Goal: Information Seeking & Learning: Check status

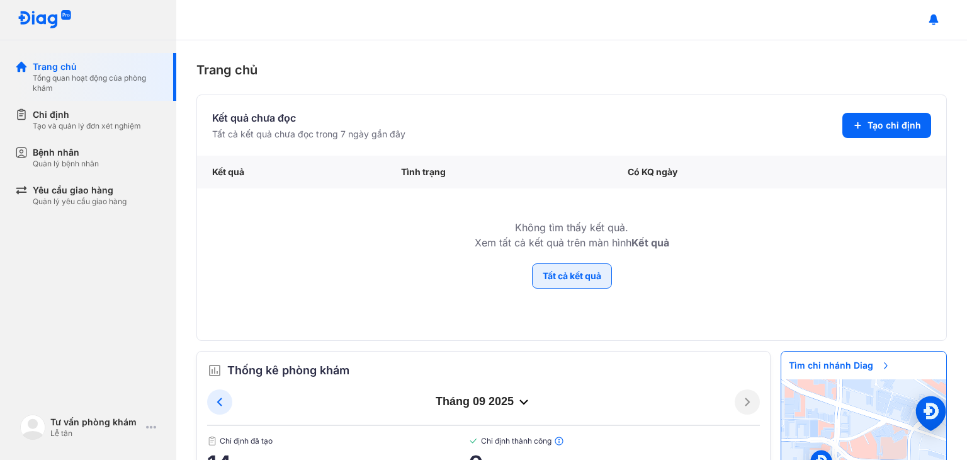
click at [570, 275] on button "Tất cả kết quả" at bounding box center [572, 275] width 80 height 25
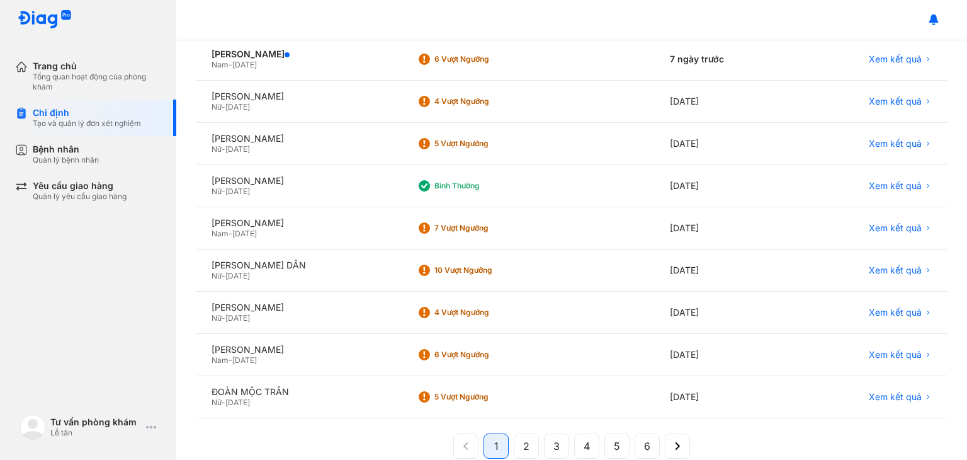
scroll to position [238, 0]
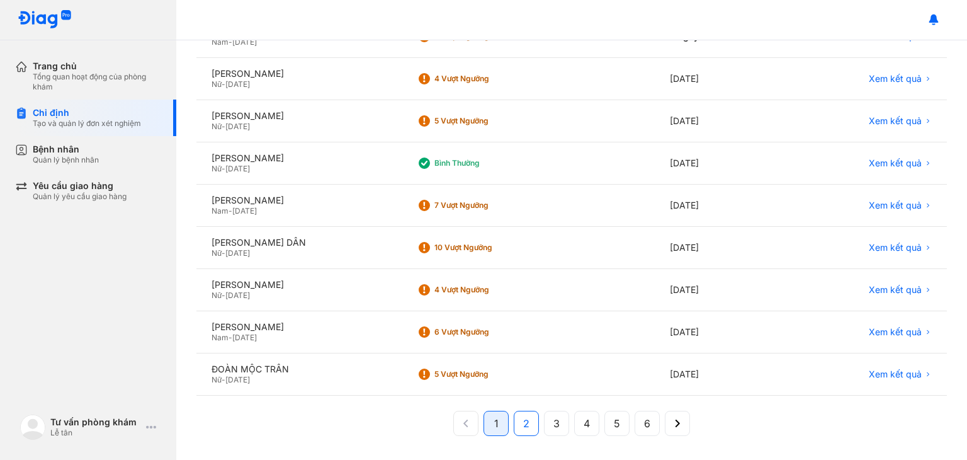
click at [523, 420] on span "2" at bounding box center [526, 423] width 6 height 15
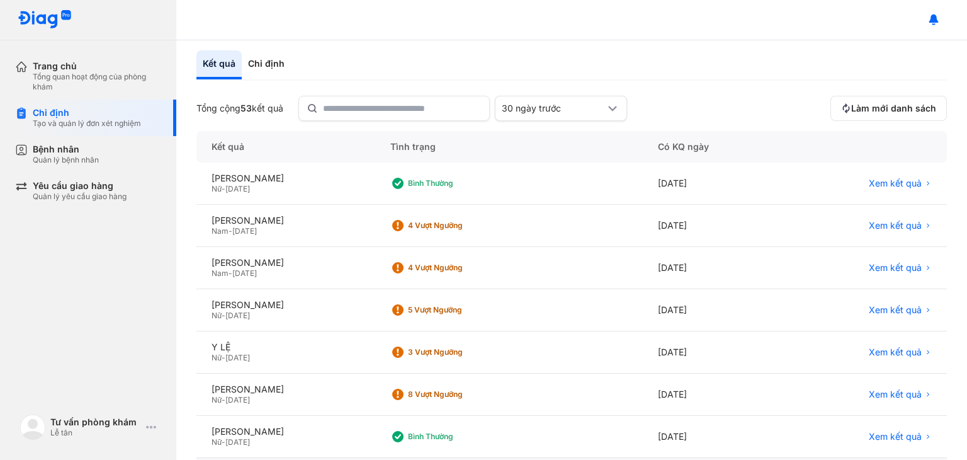
scroll to position [0, 0]
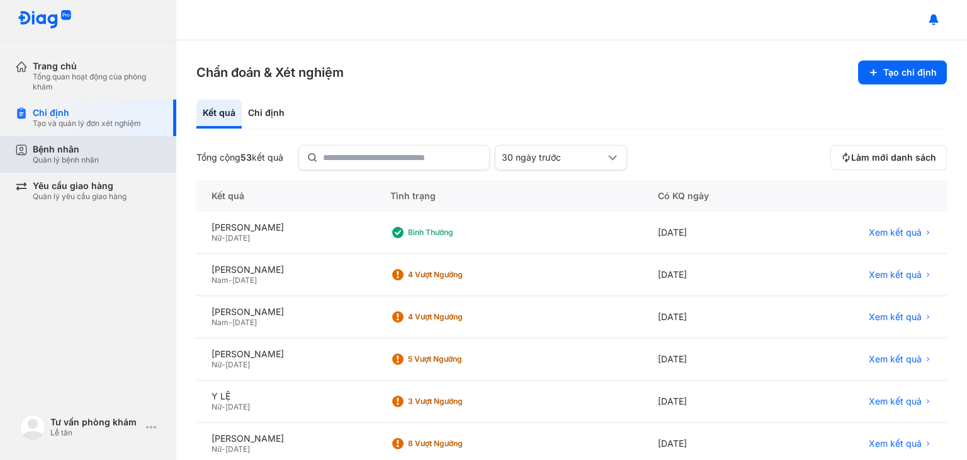
click at [65, 157] on div "Quản lý bệnh nhân" at bounding box center [66, 160] width 66 height 10
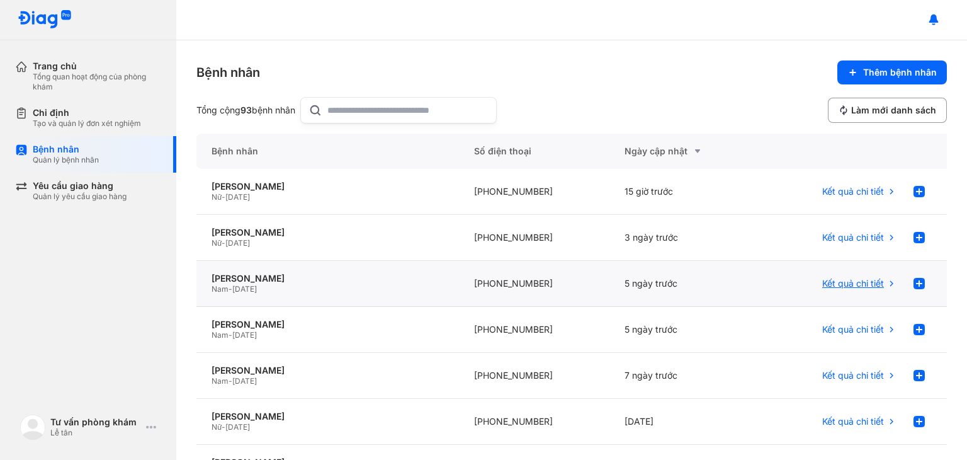
click at [845, 285] on span "Kết quả chi tiết" at bounding box center [853, 283] width 62 height 11
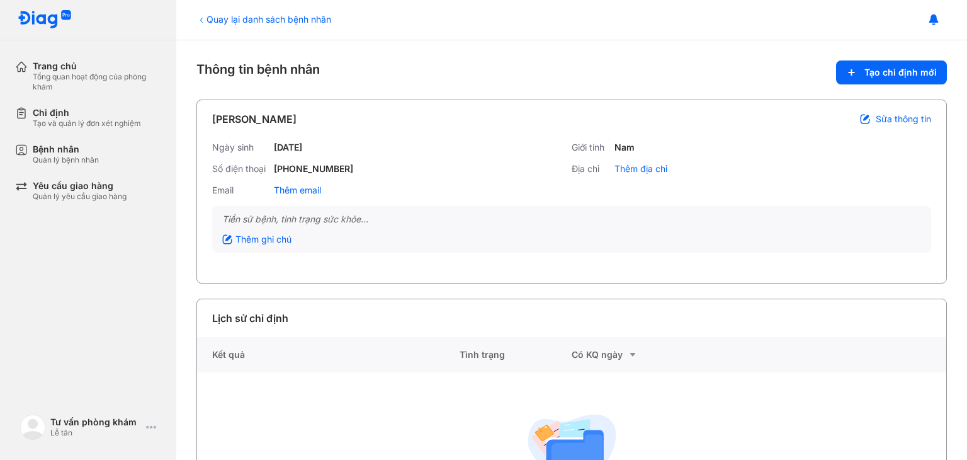
scroll to position [100, 0]
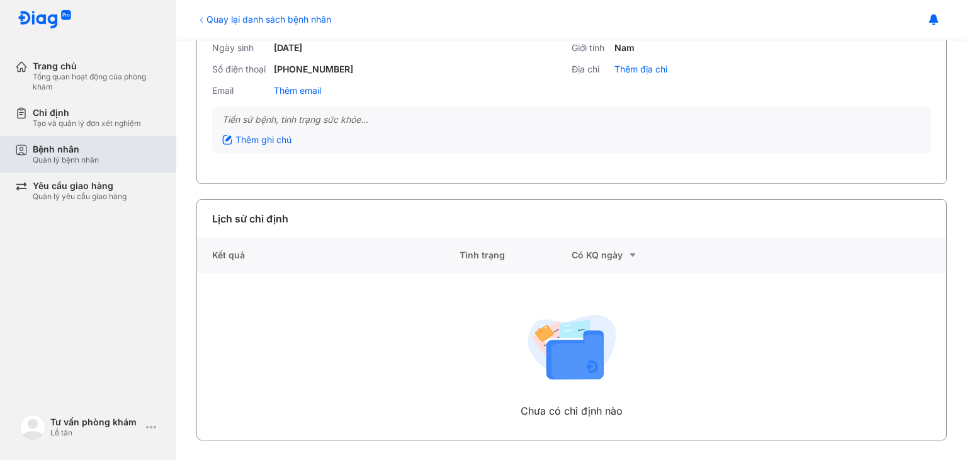
click at [73, 156] on div "Quản lý bệnh nhân" at bounding box center [66, 160] width 66 height 10
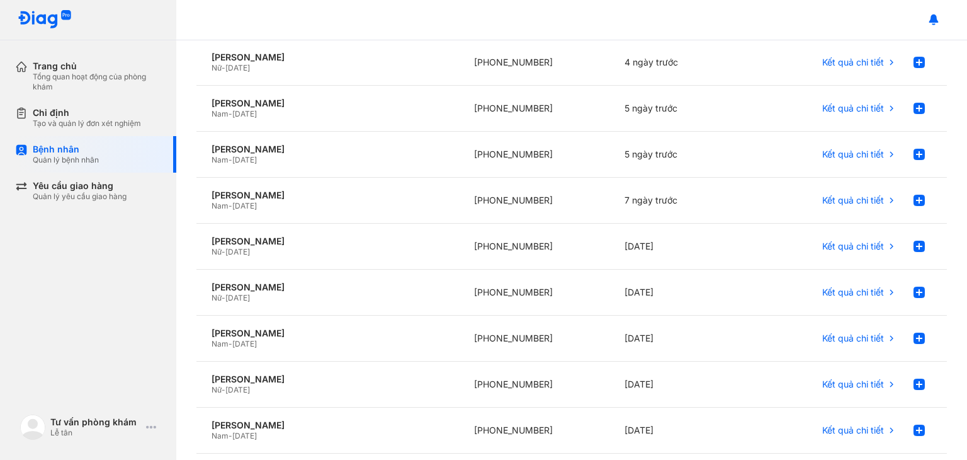
scroll to position [252, 0]
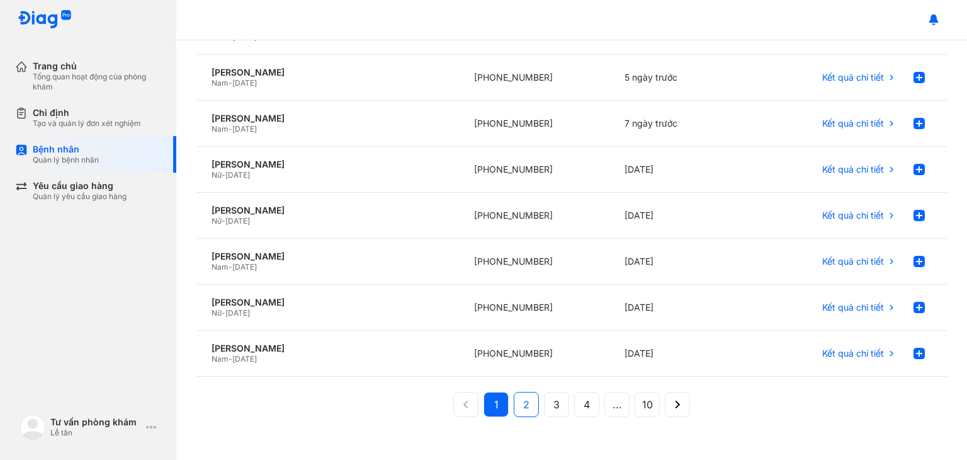
click at [523, 406] on span "2" at bounding box center [526, 404] width 6 height 15
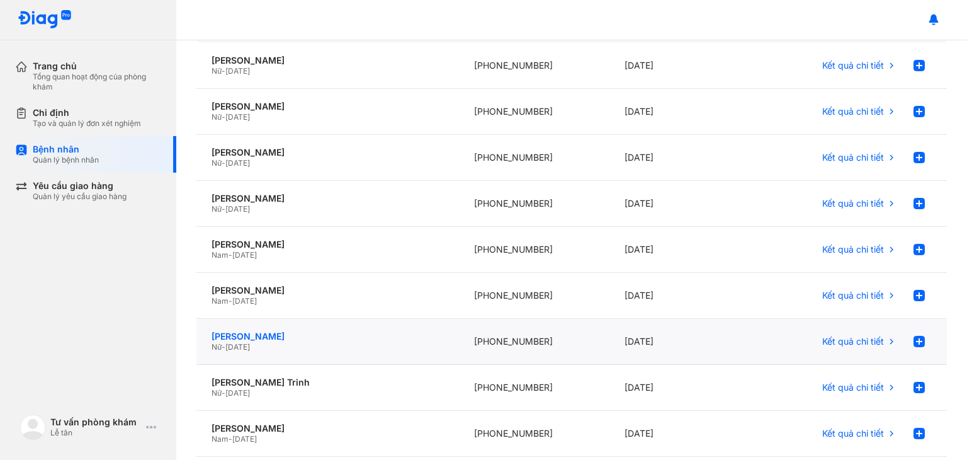
scroll to position [0, 0]
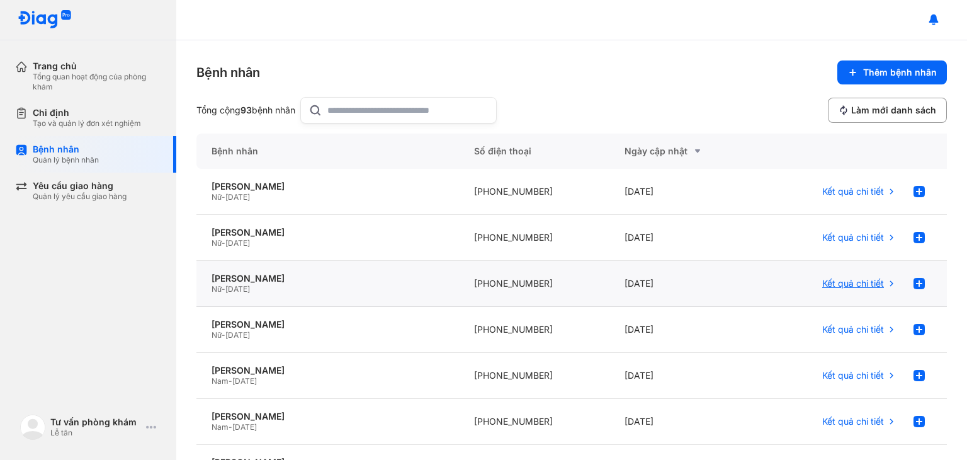
click at [830, 290] on div "Kết quả chi tiết" at bounding box center [859, 283] width 74 height 25
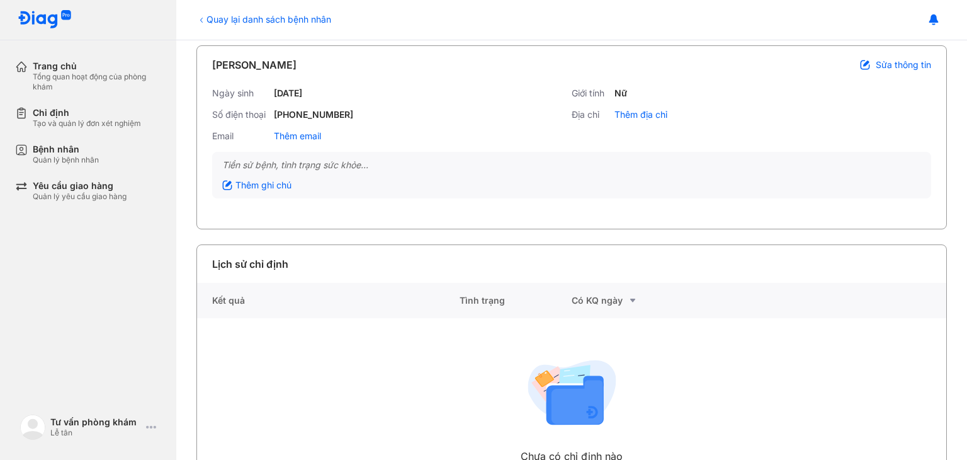
scroll to position [100, 0]
